Goal: Transaction & Acquisition: Purchase product/service

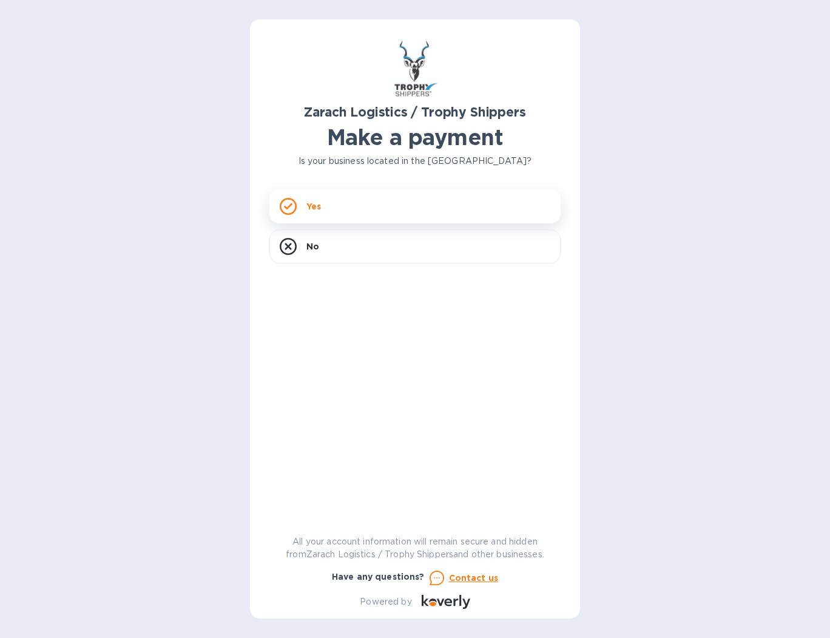
click at [349, 214] on div "Yes" at bounding box center [415, 206] width 291 height 34
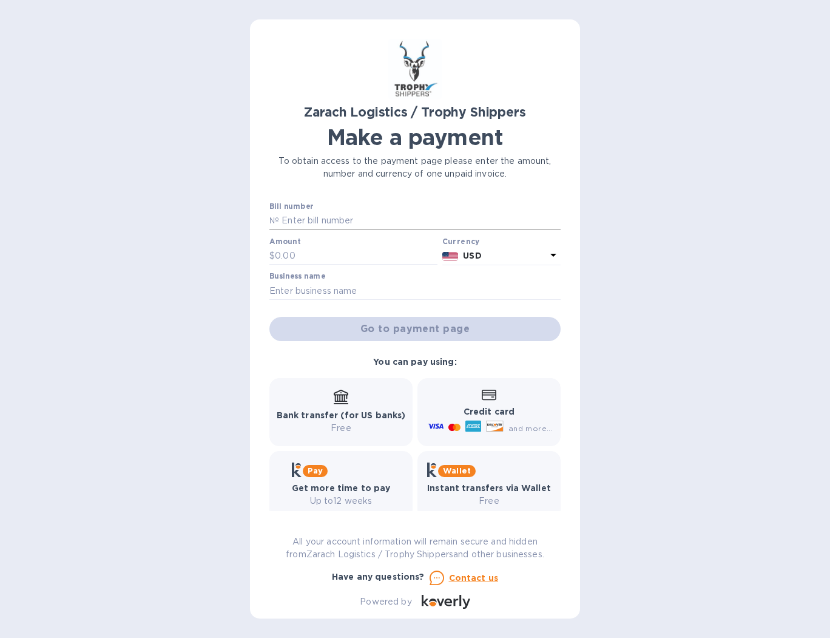
click at [324, 222] on input "text" at bounding box center [420, 221] width 282 height 18
type input "B00173833"
click at [305, 252] on input "text" at bounding box center [356, 256] width 163 height 18
click at [325, 254] on input "text" at bounding box center [356, 256] width 163 height 18
type input "1,208"
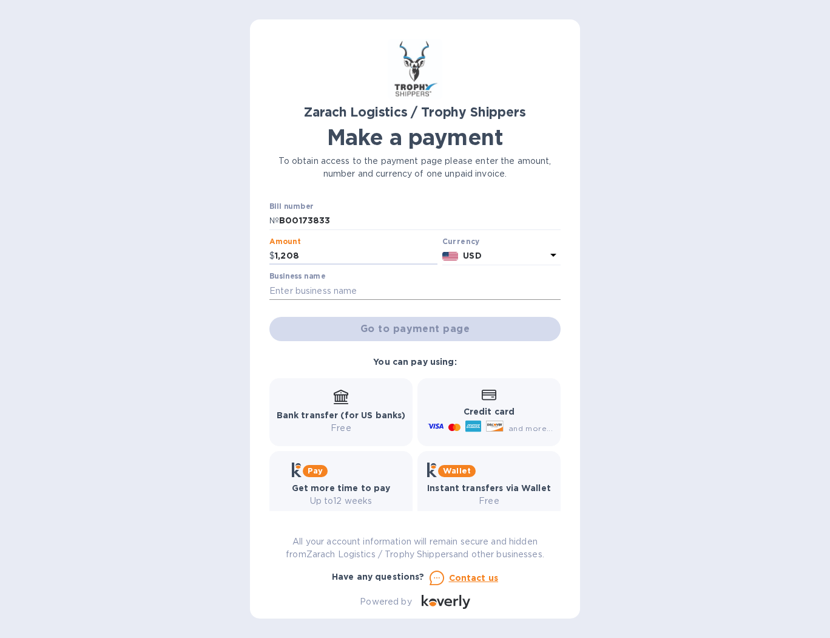
click at [322, 293] on input "text" at bounding box center [415, 291] width 291 height 18
type input "[PERSON_NAME]"
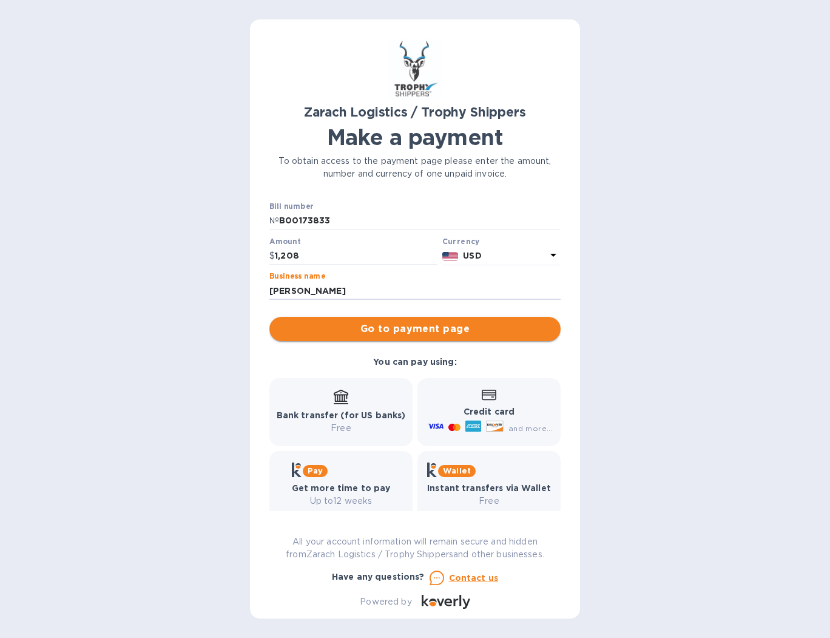
click at [447, 327] on span "Go to payment page" at bounding box center [415, 329] width 272 height 15
